Goal: Transaction & Acquisition: Obtain resource

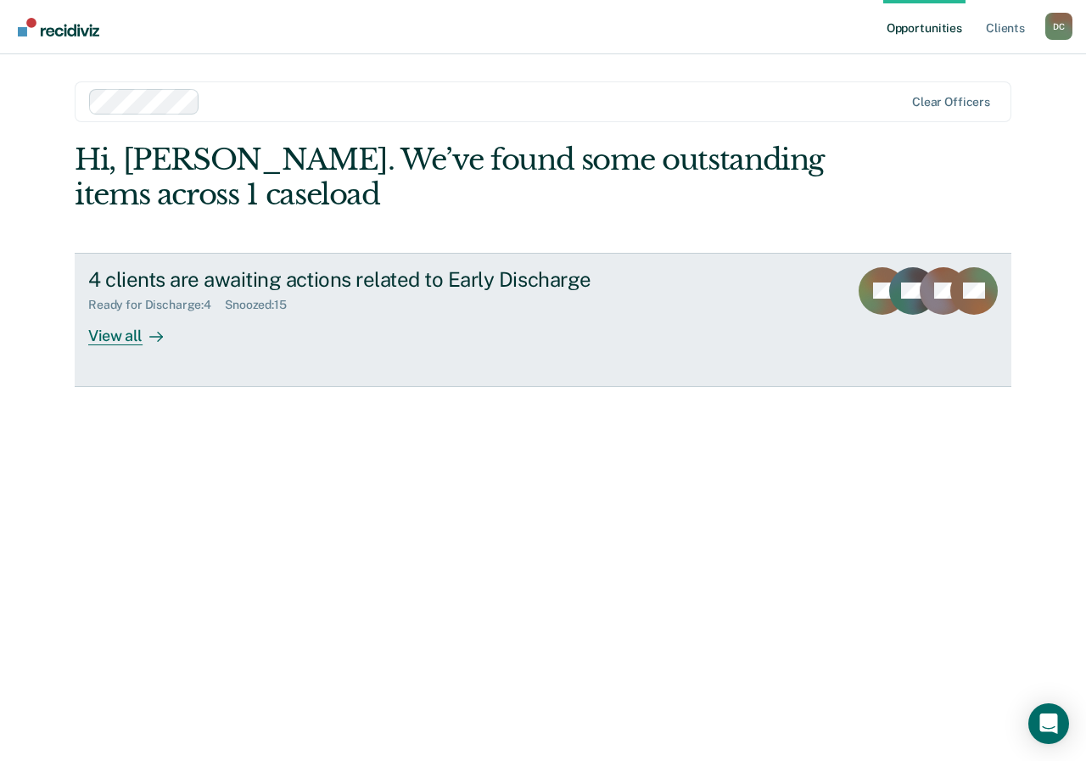
click at [119, 333] on div "View all" at bounding box center [135, 328] width 95 height 33
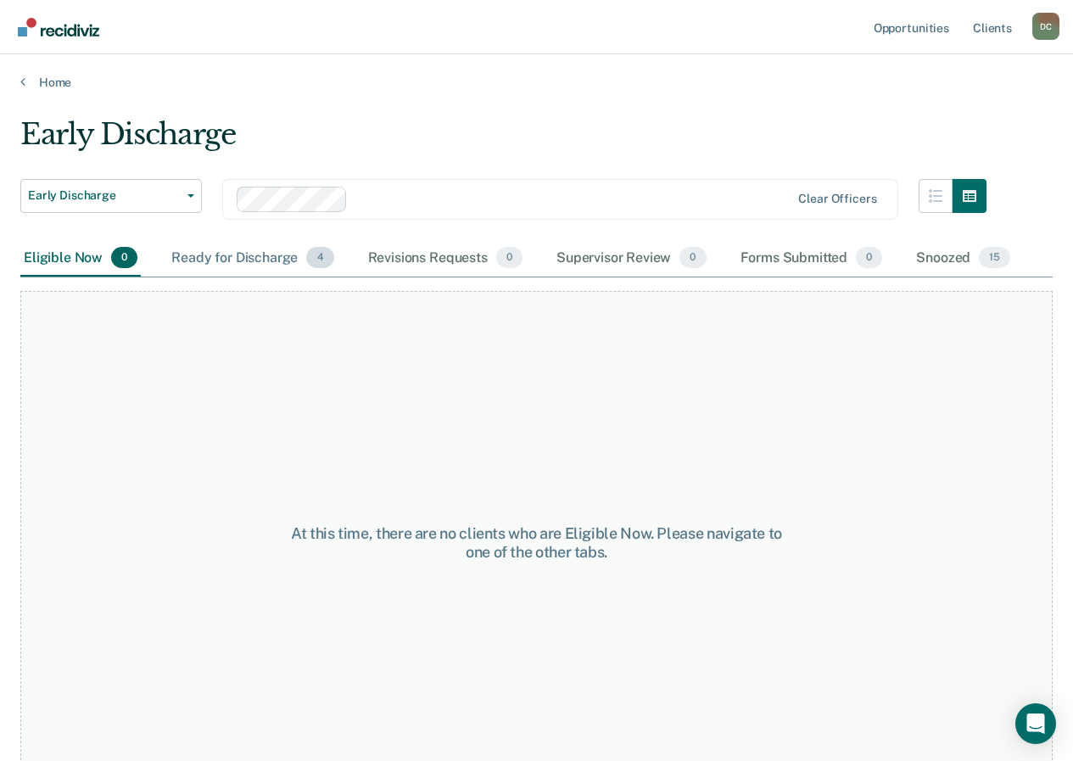
click at [235, 260] on div "Ready for Discharge 4" at bounding box center [252, 258] width 169 height 37
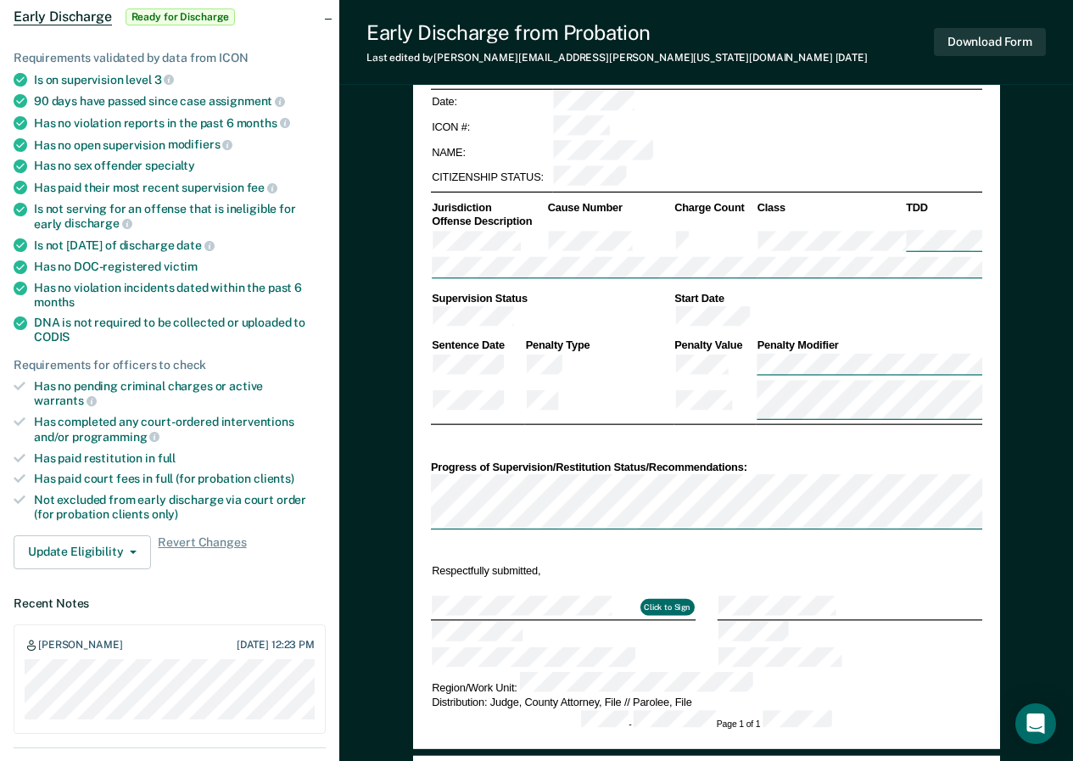
scroll to position [339, 0]
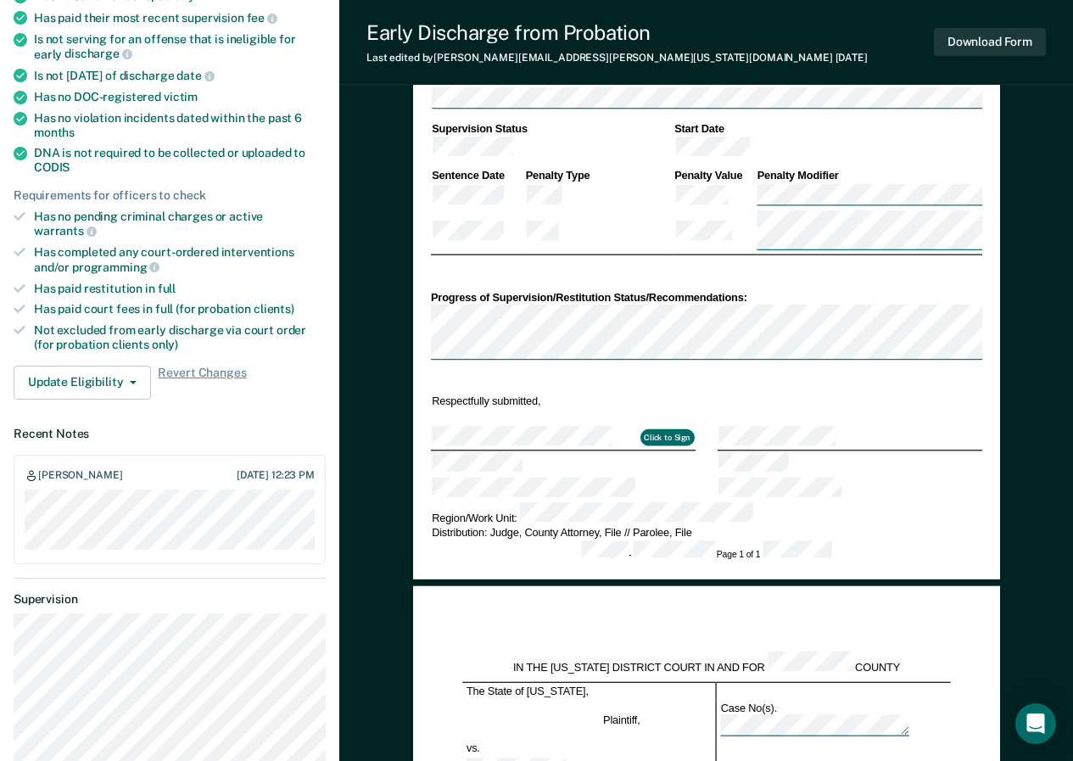
click at [820, 332] on div "DEPARTMENT OF CORRECTIONS CBC DISCHARGE REPORT Date: ICON #: NAME: CITIZENSHIP …" at bounding box center [705, 189] width 551 height 741
click at [689, 285] on div "Progress of Supervision/Restitution Status/Recommendations:" at bounding box center [705, 324] width 551 height 79
click at [422, 254] on div "DEPARTMENT OF CORRECTIONS CBC DISCHARGE REPORT Date: ICON #: NAME: CITIZENSHIP …" at bounding box center [706, 190] width 587 height 777
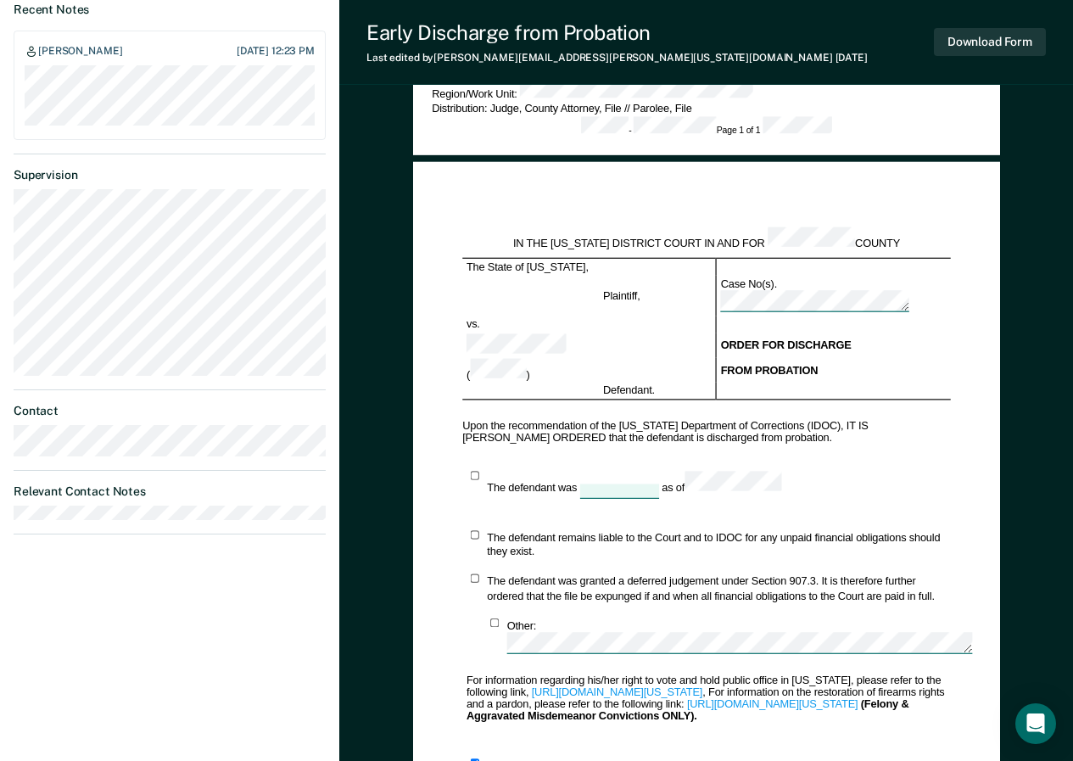
scroll to position [848, 0]
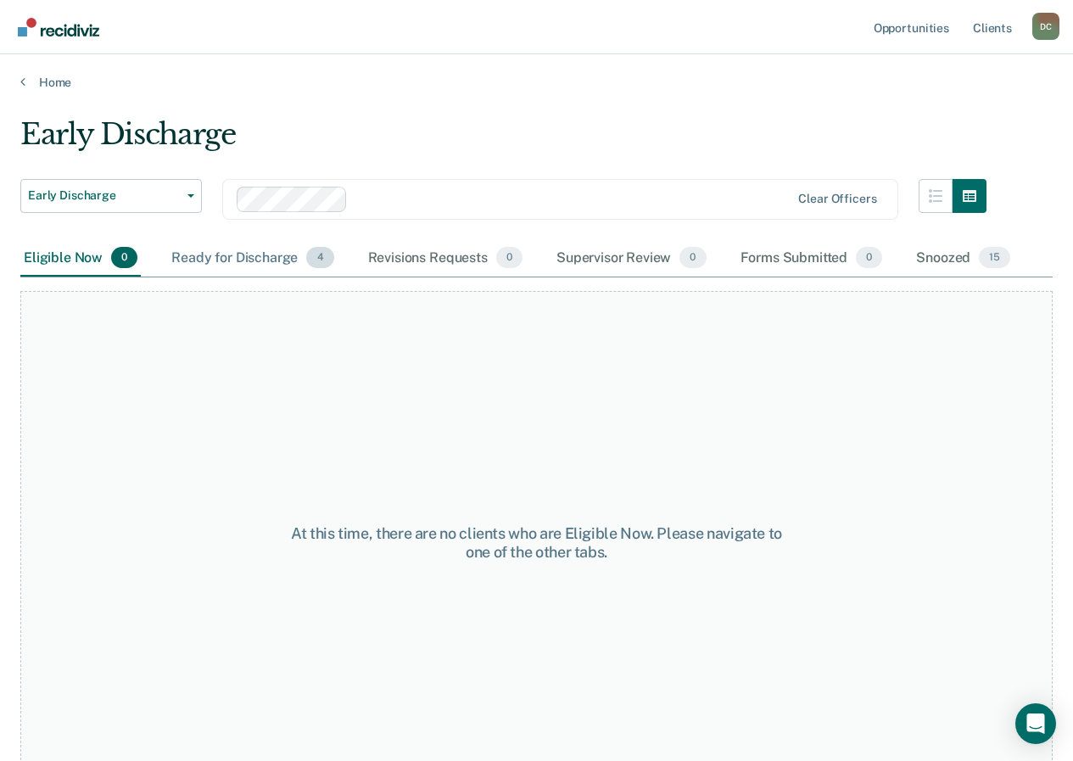
click at [248, 262] on div "Ready for Discharge 4" at bounding box center [252, 258] width 169 height 37
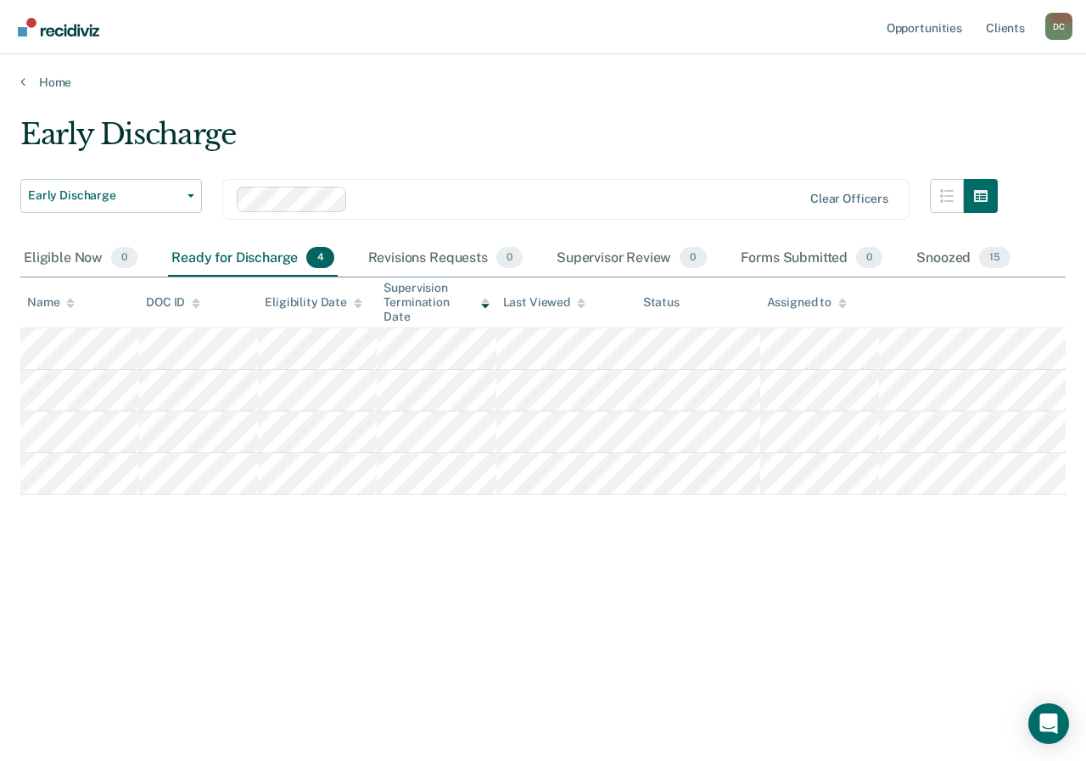
click at [252, 260] on div "Ready for Discharge 4" at bounding box center [252, 258] width 169 height 37
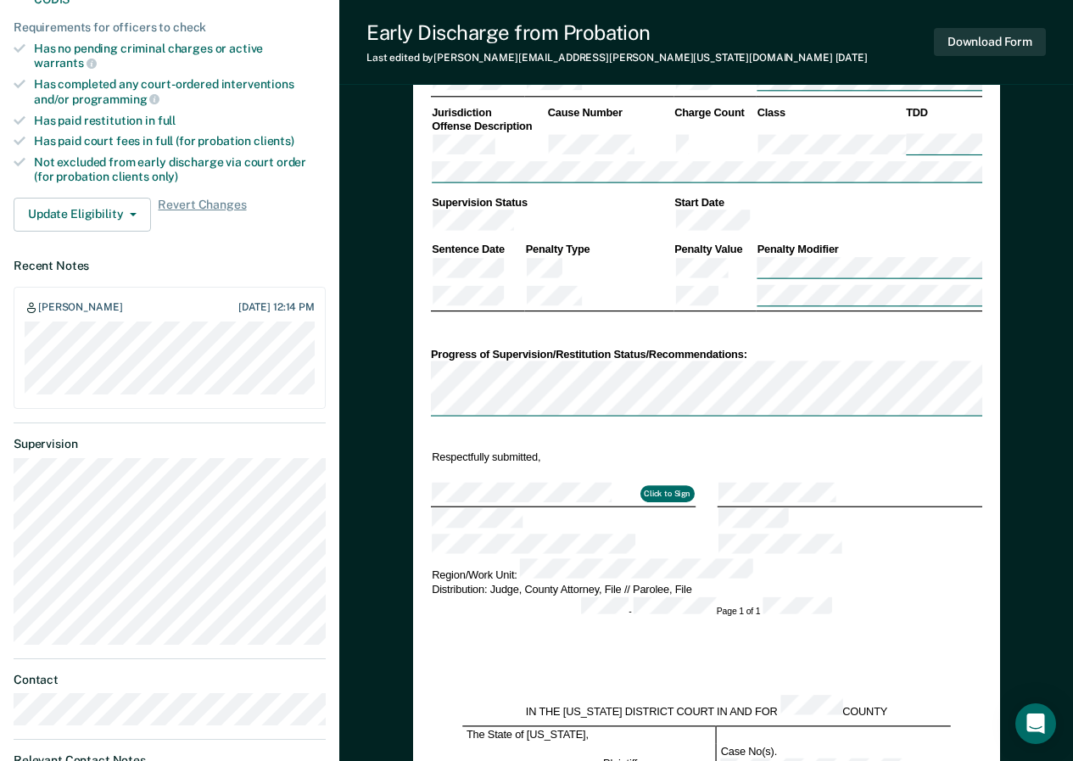
scroll to position [338, 0]
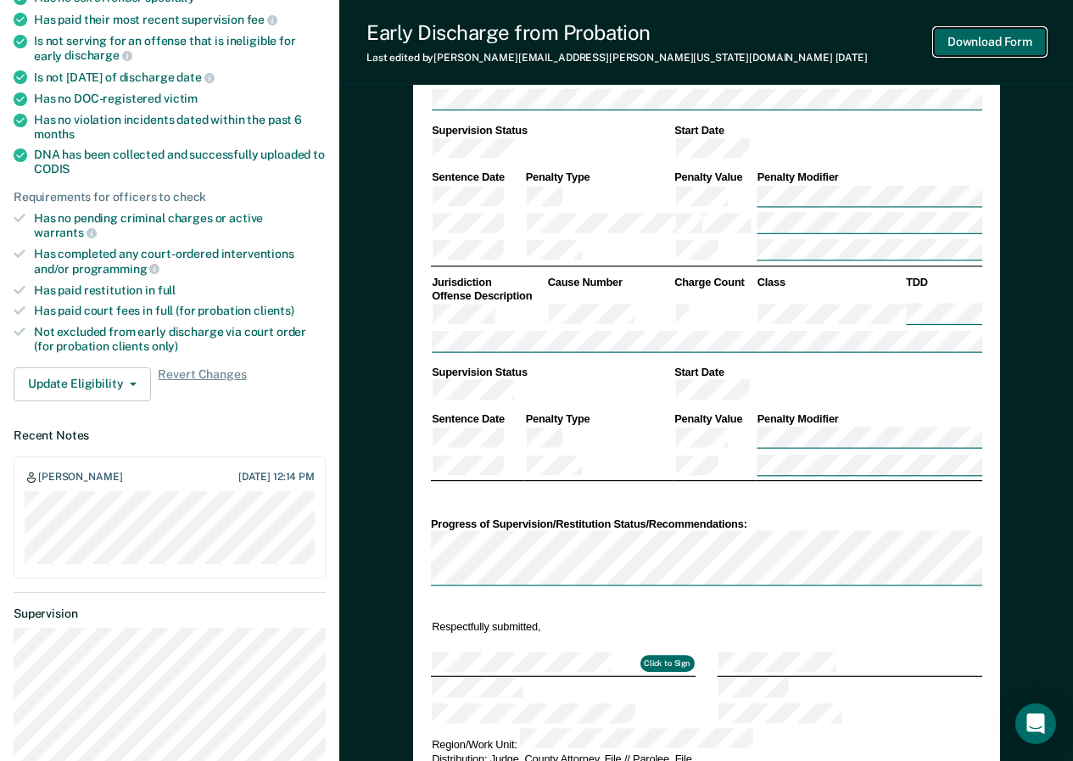
click at [986, 47] on button "Download Form" at bounding box center [990, 42] width 112 height 28
type textarea "x"
click at [983, 34] on button "Download Form" at bounding box center [990, 42] width 112 height 28
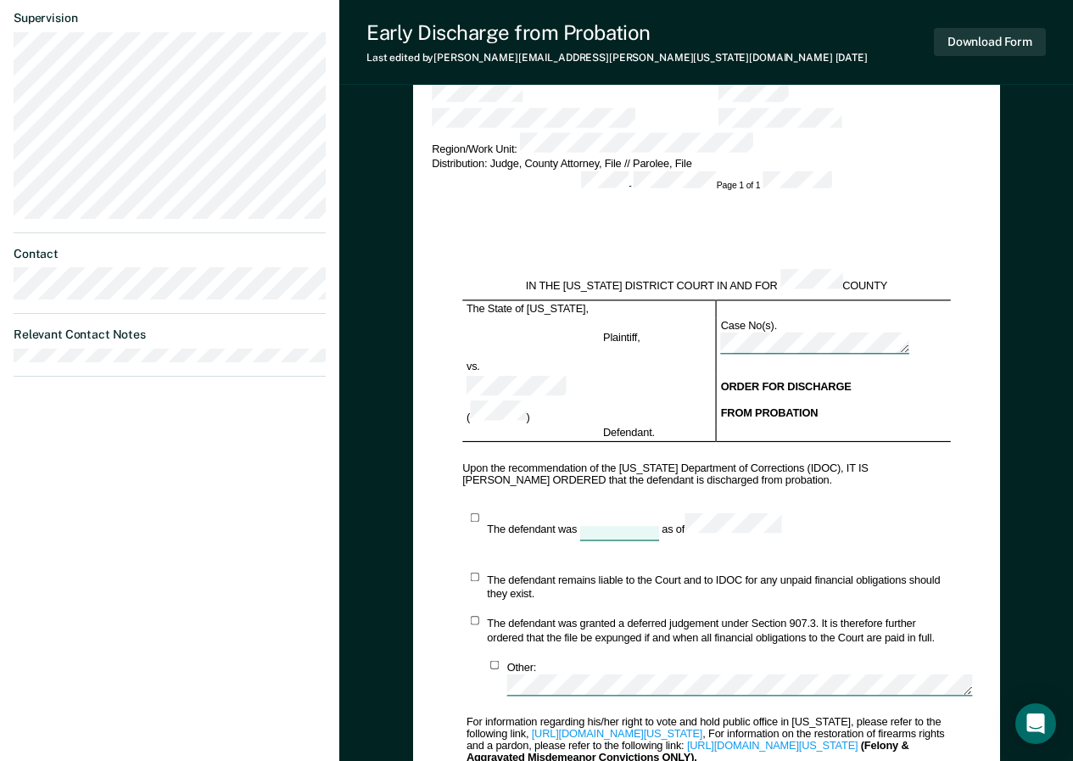
scroll to position [1018, 0]
